Goal: Check status: Check status

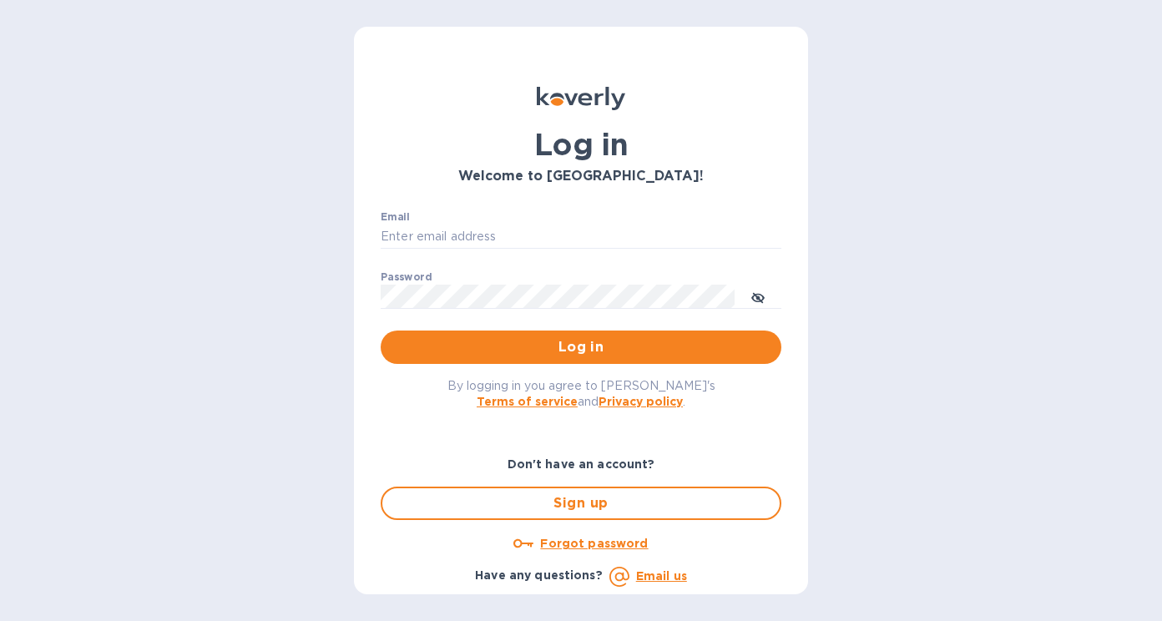
type input "zalman@shefasupply.com"
click at [538, 350] on span "Log in" at bounding box center [581, 347] width 374 height 20
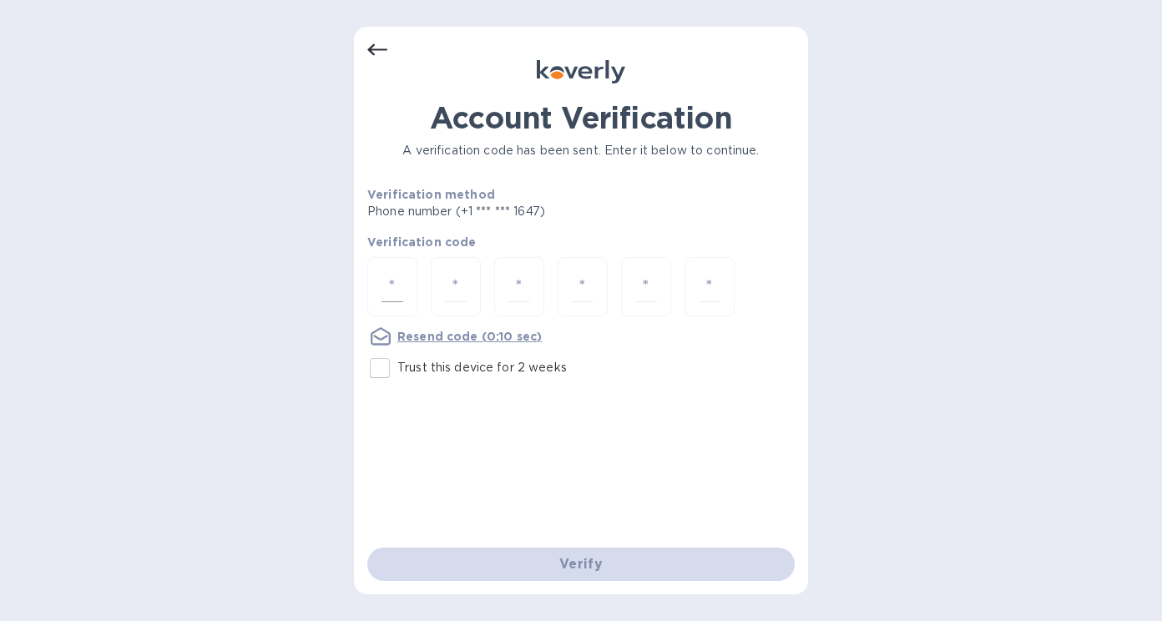
click at [394, 289] on input "number" at bounding box center [392, 286] width 22 height 31
click at [407, 296] on div at bounding box center [392, 286] width 50 height 59
type input "2"
type input "7"
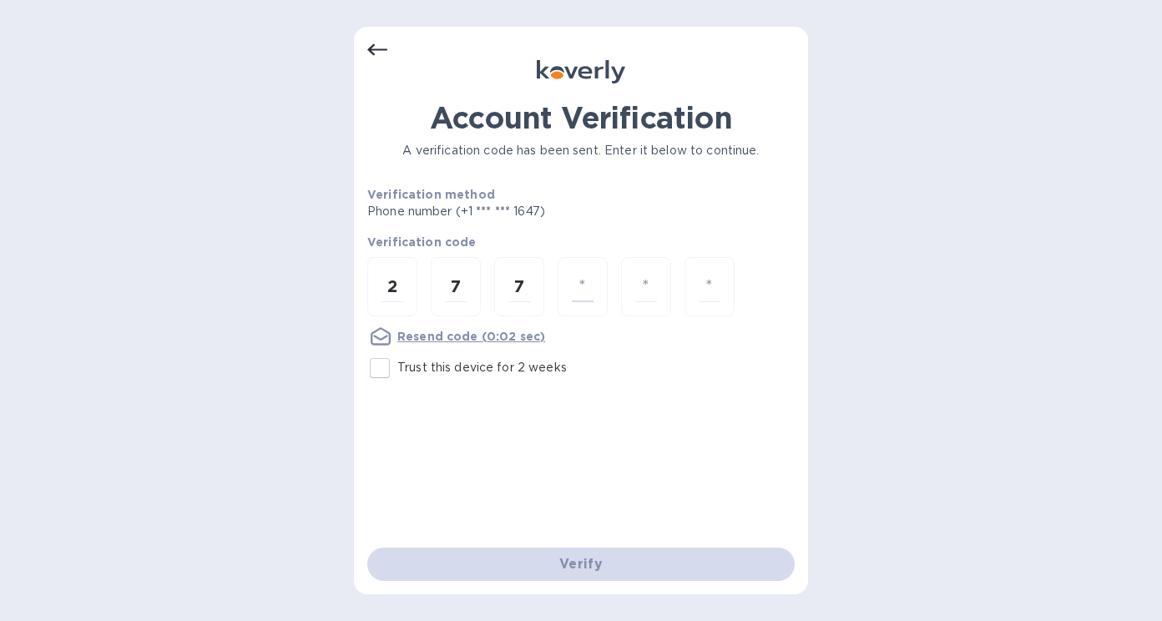
type input "2"
type input "5"
type input "3"
